Goal: Information Seeking & Learning: Learn about a topic

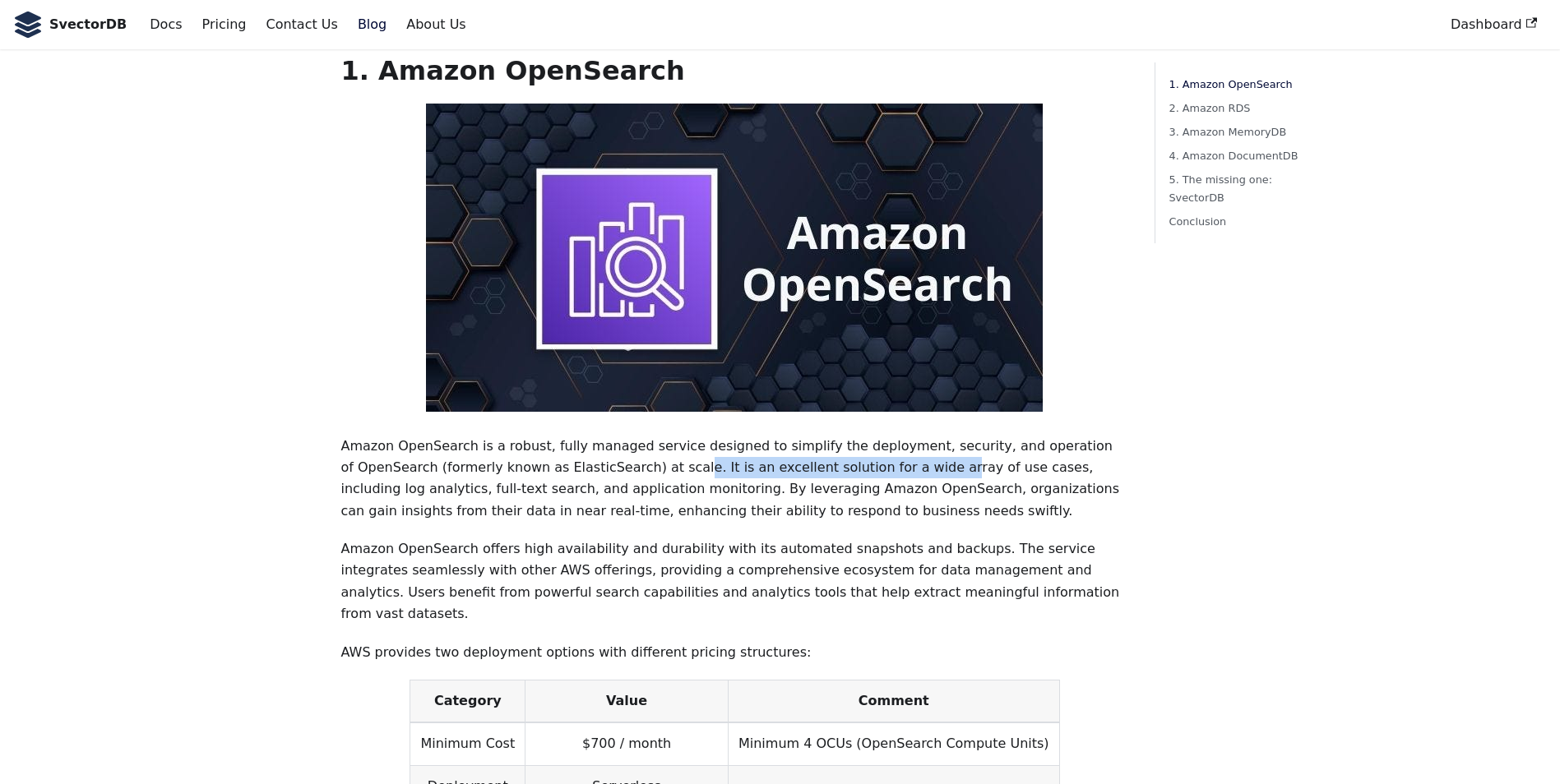
drag, startPoint x: 575, startPoint y: 450, endPoint x: 810, endPoint y: 443, distance: 235.1
click at [810, 443] on p "Amazon OpenSearch is a robust, fully managed service designed to simplify the d…" at bounding box center [734, 479] width 788 height 87
click at [656, 496] on p "Amazon OpenSearch is a robust, fully managed service designed to simplify the d…" at bounding box center [734, 479] width 788 height 87
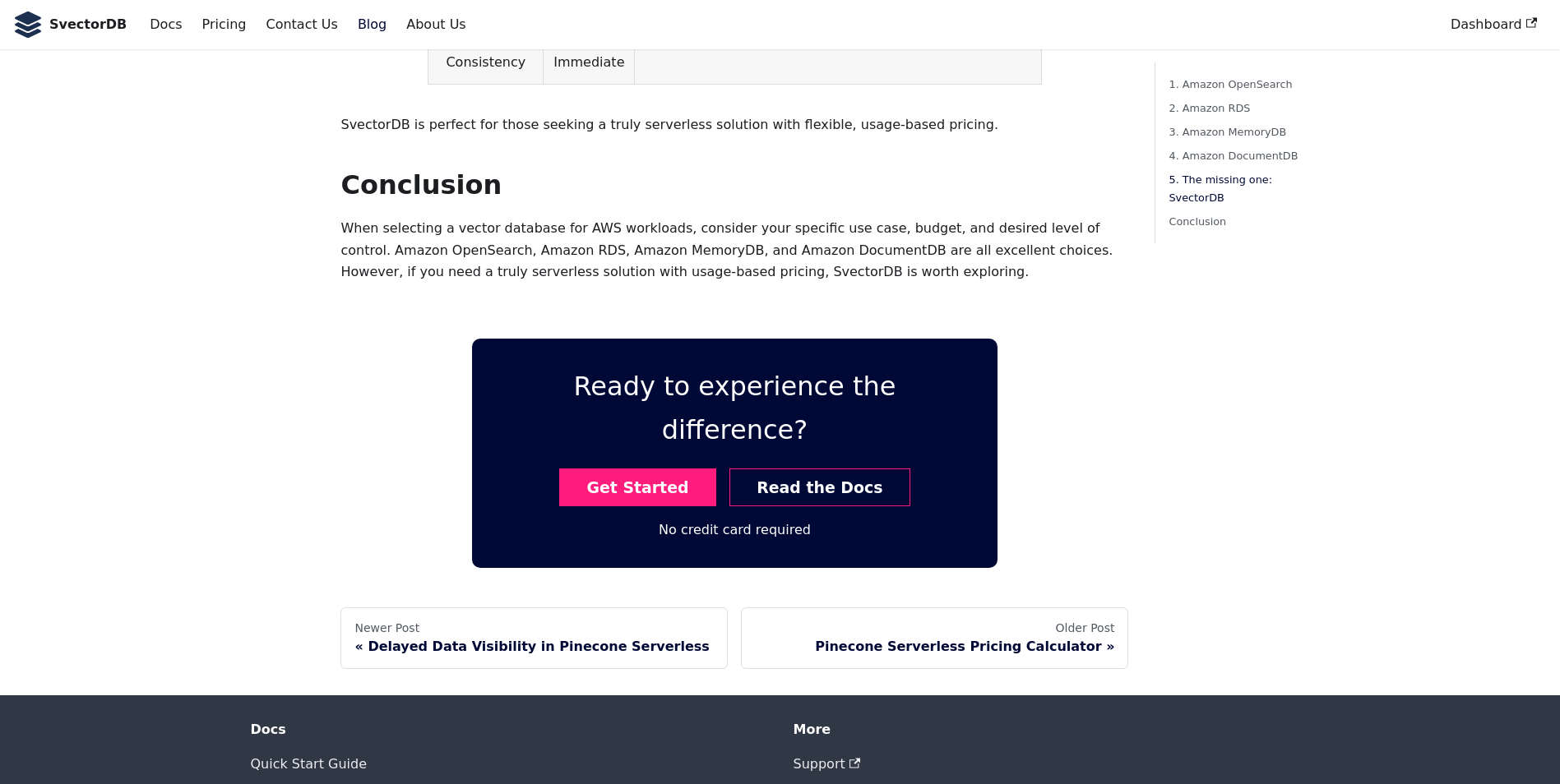
scroll to position [4843, 0]
